Goal: Check status: Check status

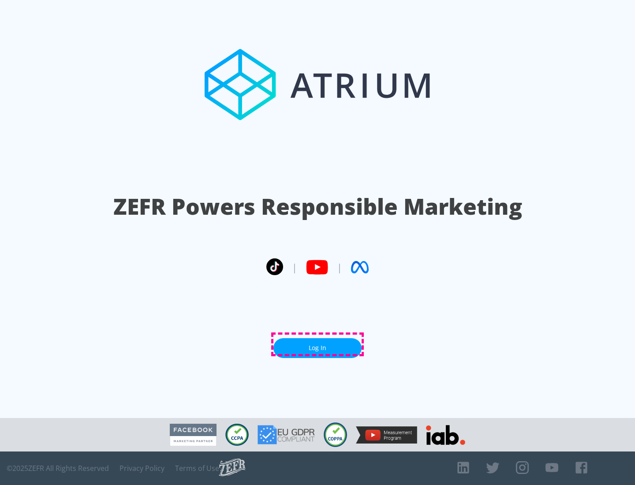
click at [318, 345] on link "Log In" at bounding box center [318, 348] width 88 height 20
